Goal: Find specific page/section: Find specific page/section

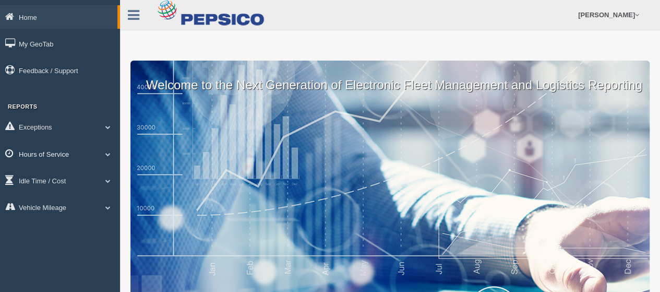
click at [65, 155] on link "Hours of Service" at bounding box center [60, 153] width 120 height 23
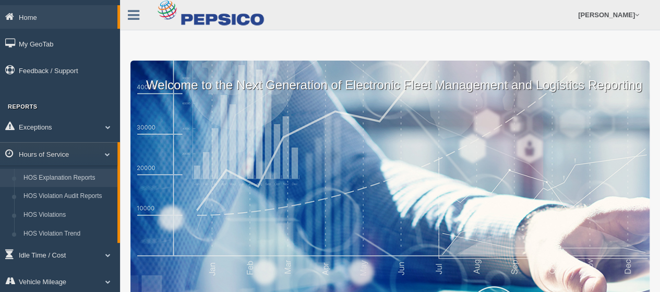
click at [64, 174] on link "HOS Explanation Reports" at bounding box center [68, 177] width 99 height 19
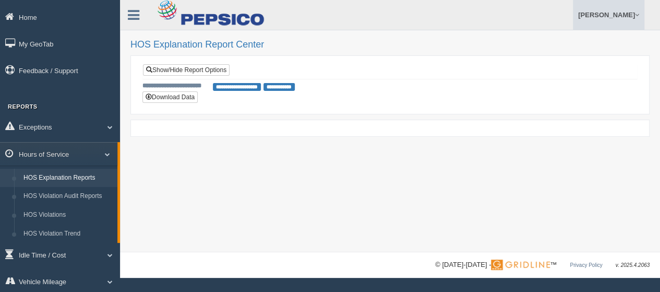
click at [594, 9] on link "[PERSON_NAME]" at bounding box center [608, 15] width 71 height 30
click at [545, 65] on link "Log Off" at bounding box center [587, 62] width 114 height 21
